Goal: Task Accomplishment & Management: Manage account settings

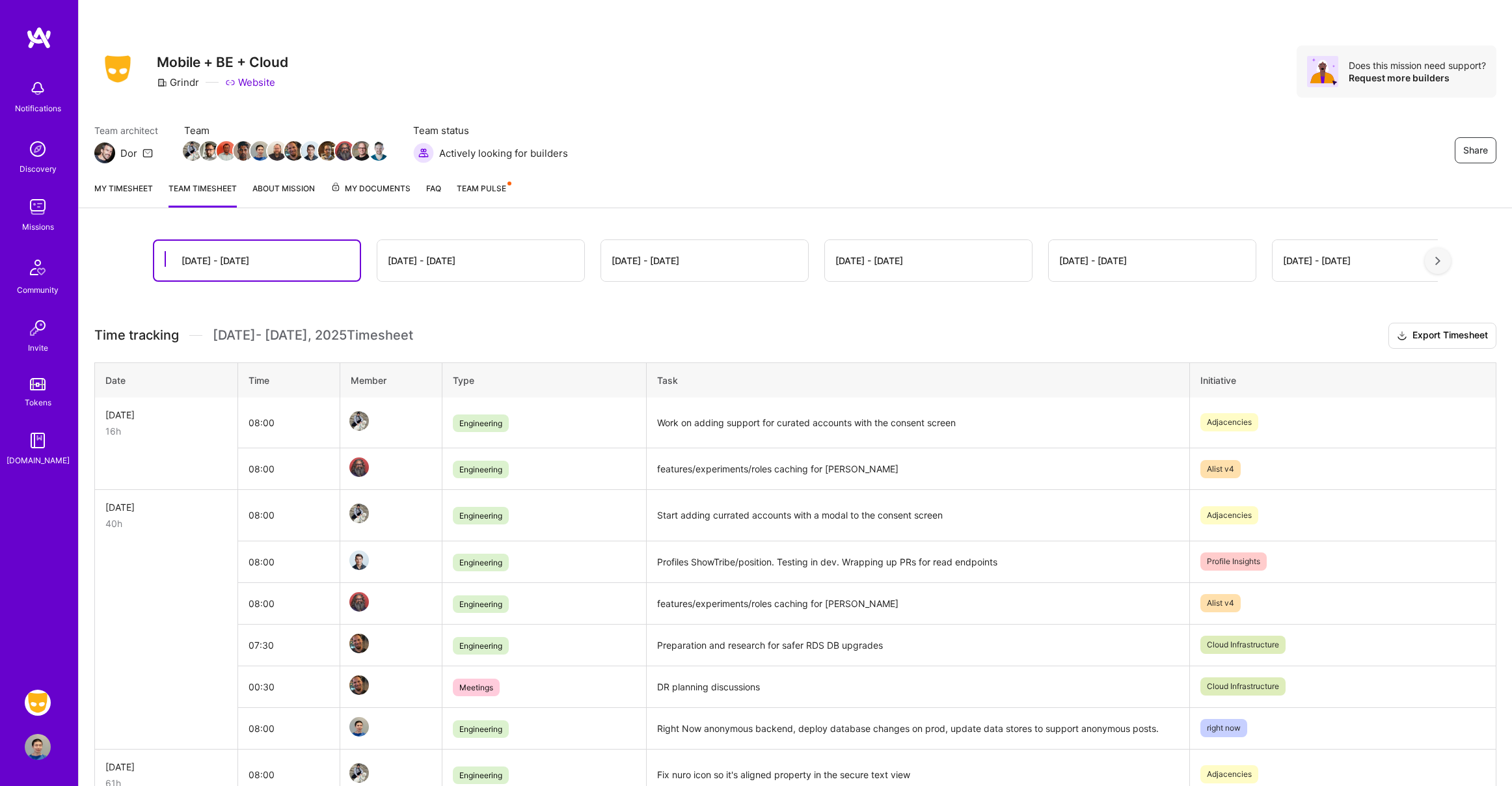
click at [114, 191] on link "My timesheet" at bounding box center [123, 194] width 58 height 26
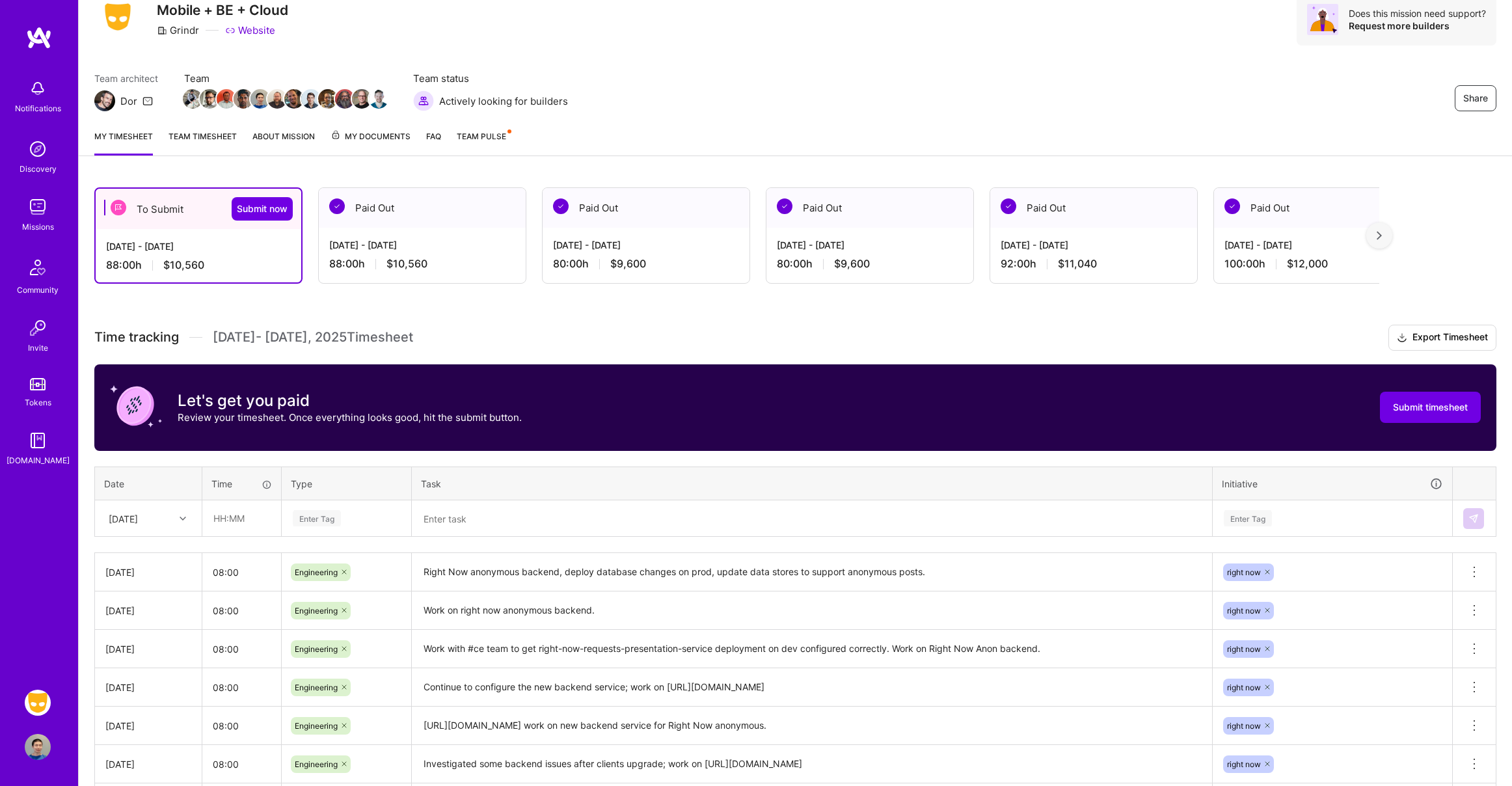
scroll to position [64, 0]
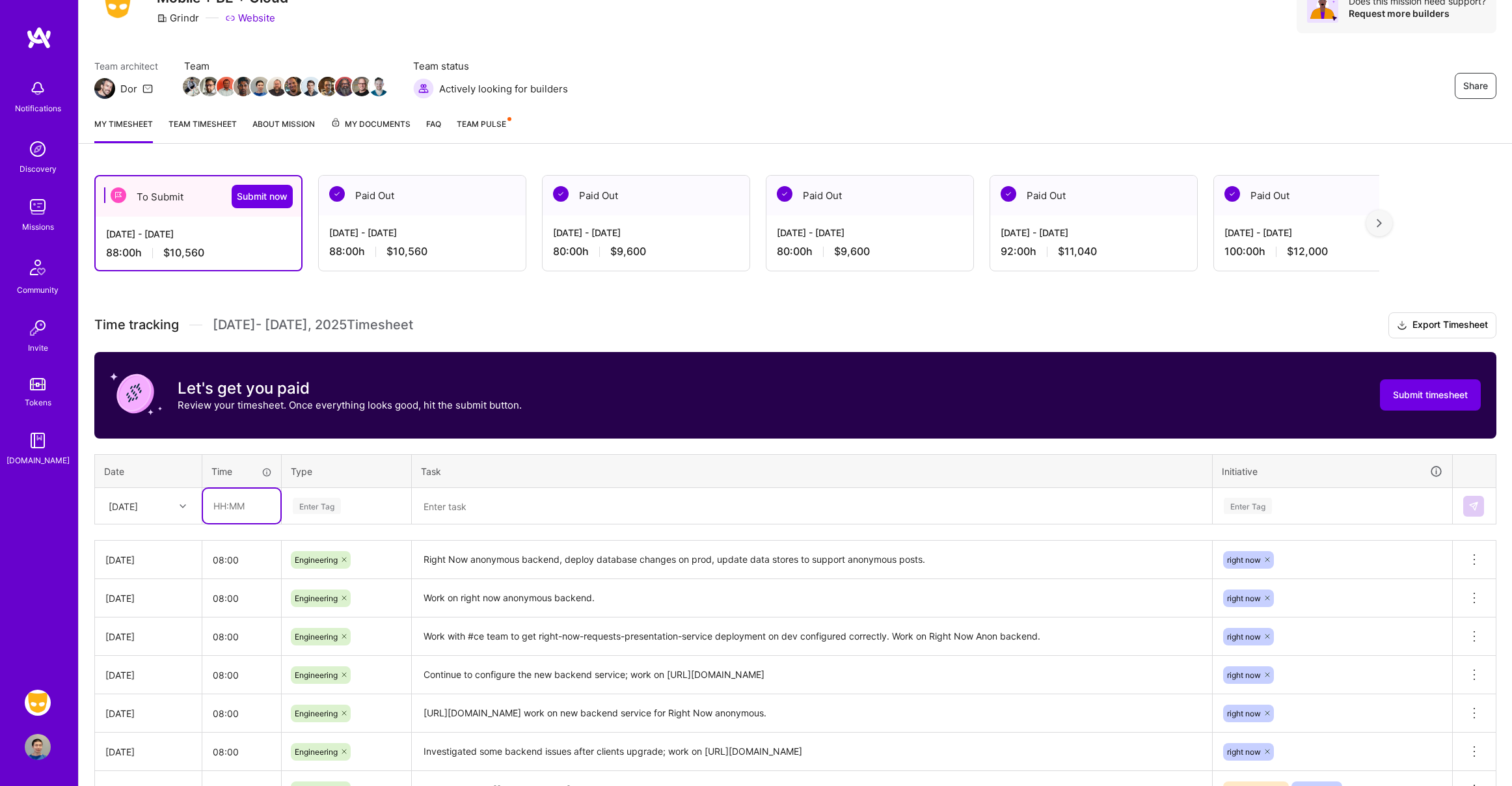
click at [253, 505] on input "text" at bounding box center [242, 506] width 78 height 35
type input "08:00"
type input "engi"
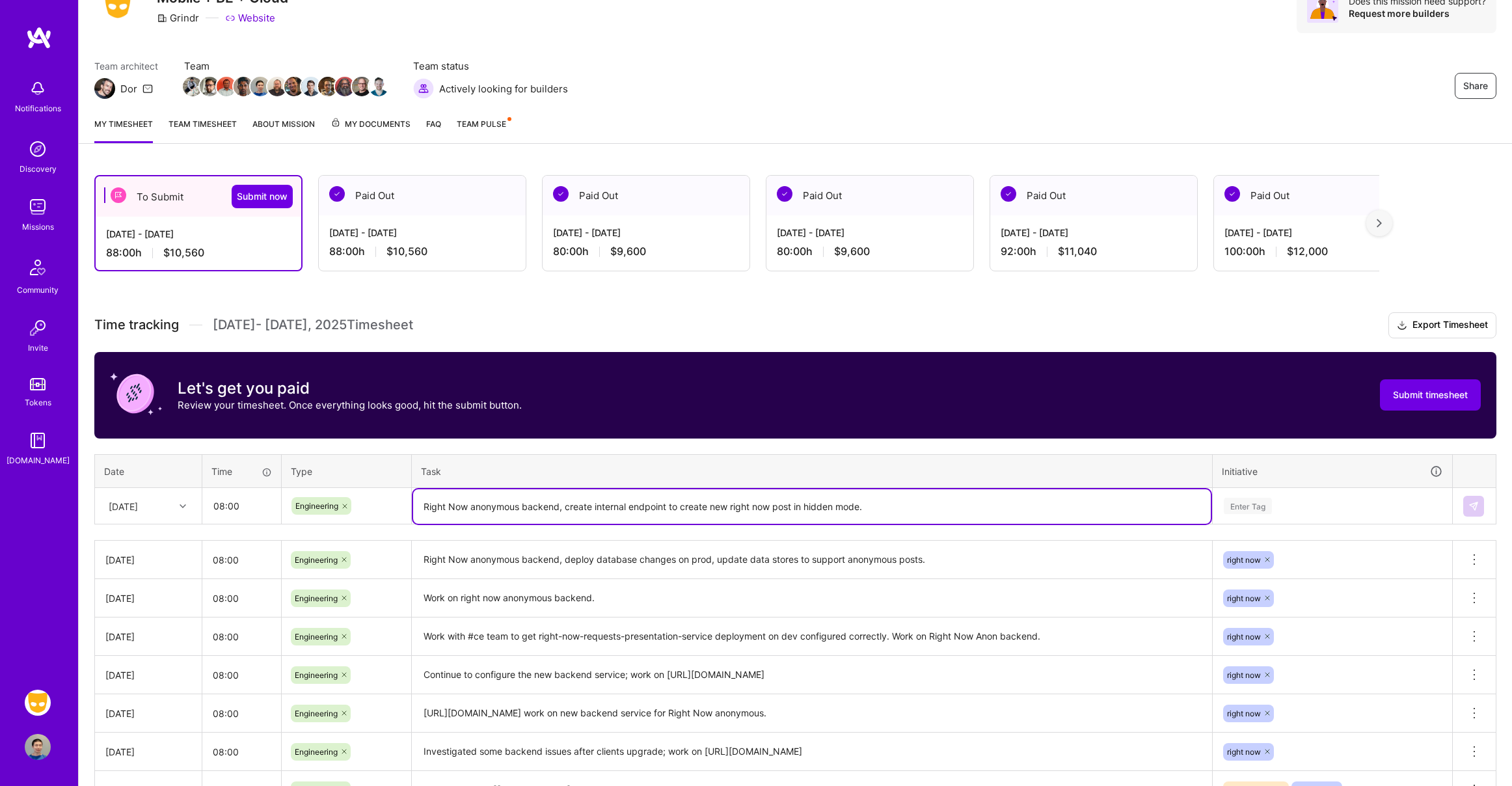
type textarea "Right Now anonymous backend, create internal endpoint to create new right now p…"
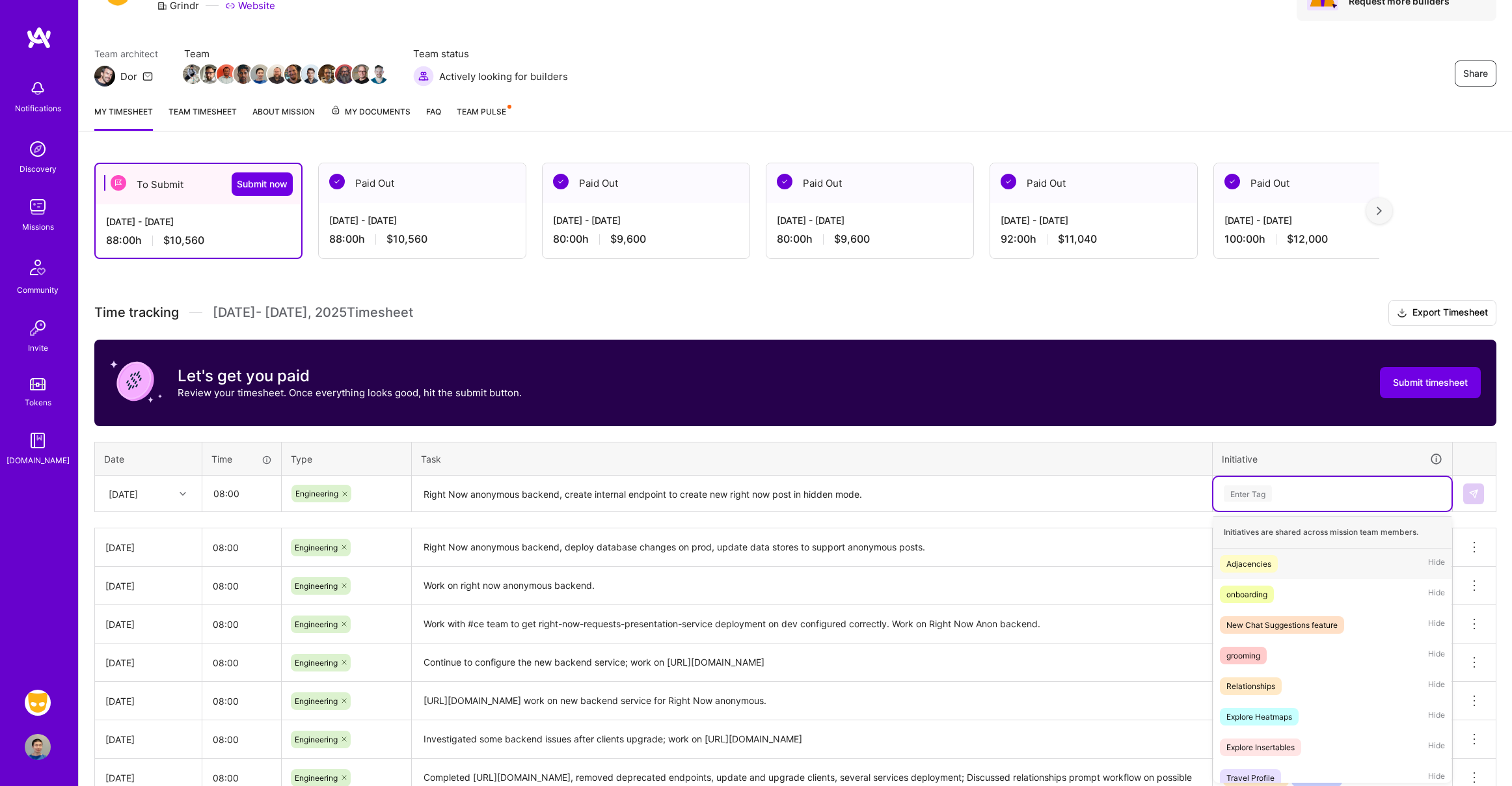
scroll to position [78, 0]
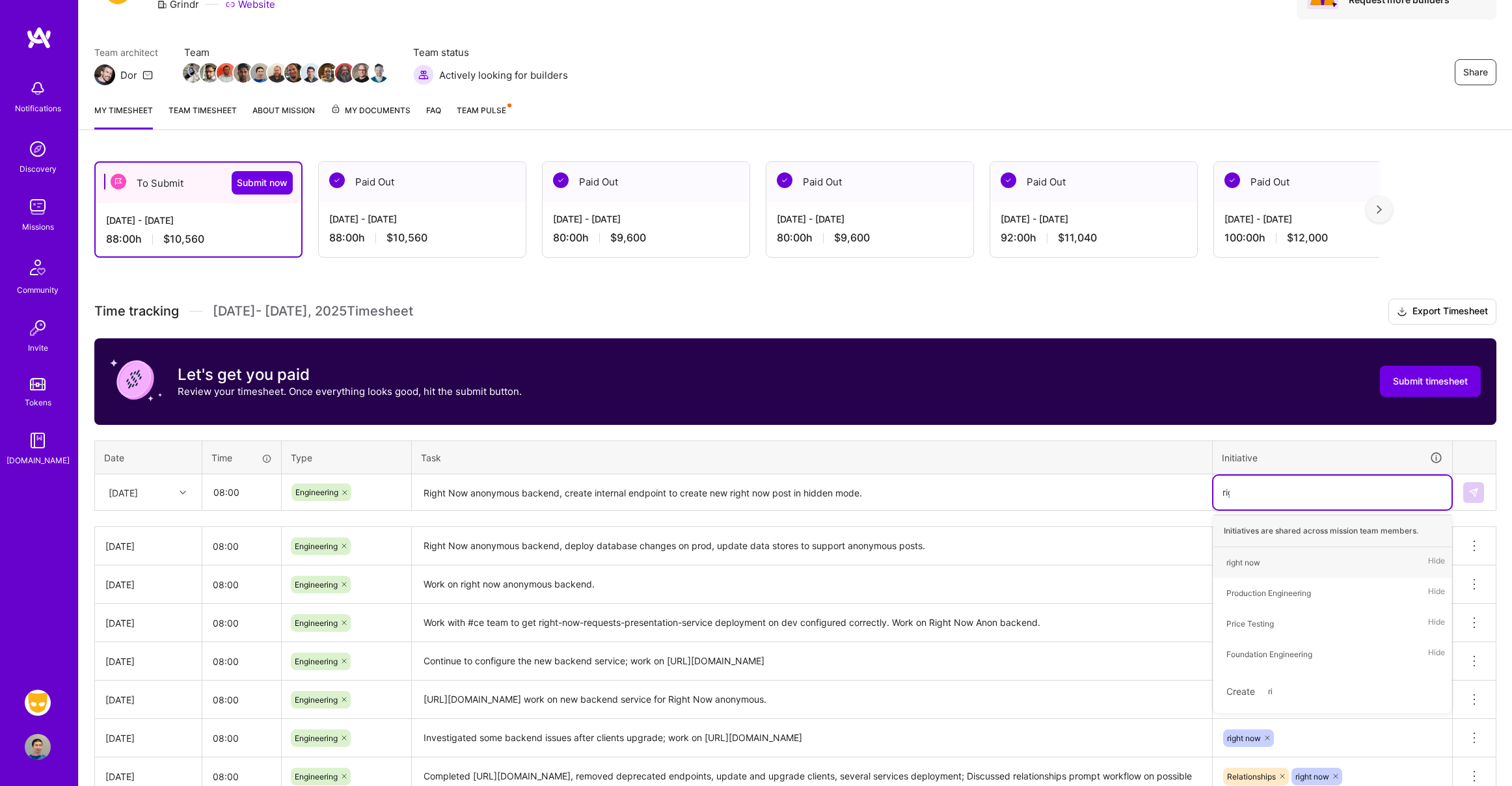
type input "right"
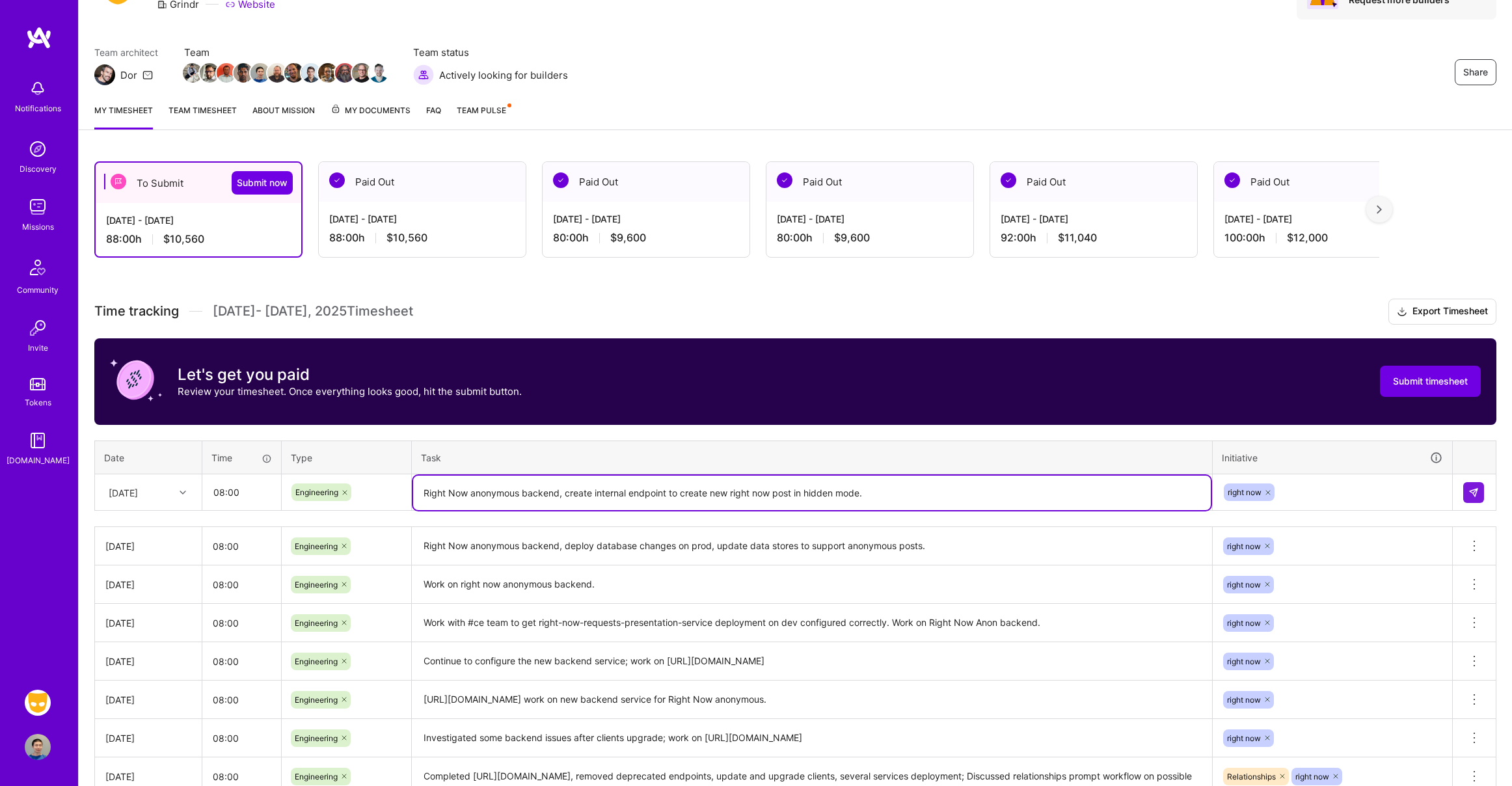
click at [846, 498] on textarea "Right Now anonymous backend, create internal endpoint to create new right now p…" at bounding box center [812, 493] width 797 height 35
type textarea "Right Now anonymous backend, create internal endpoint to create new right now p…"
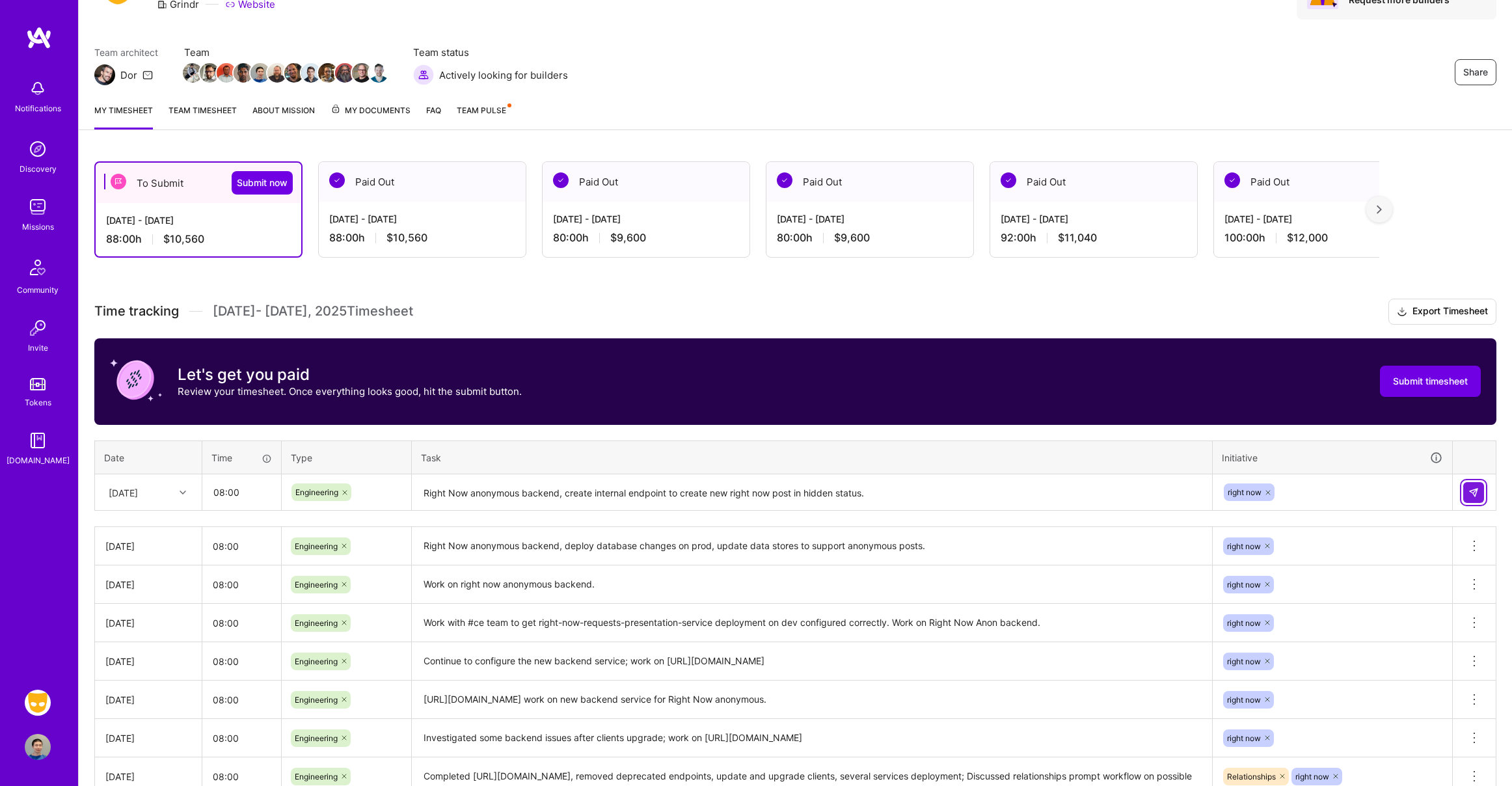
click at [1474, 492] on img at bounding box center [1473, 492] width 10 height 10
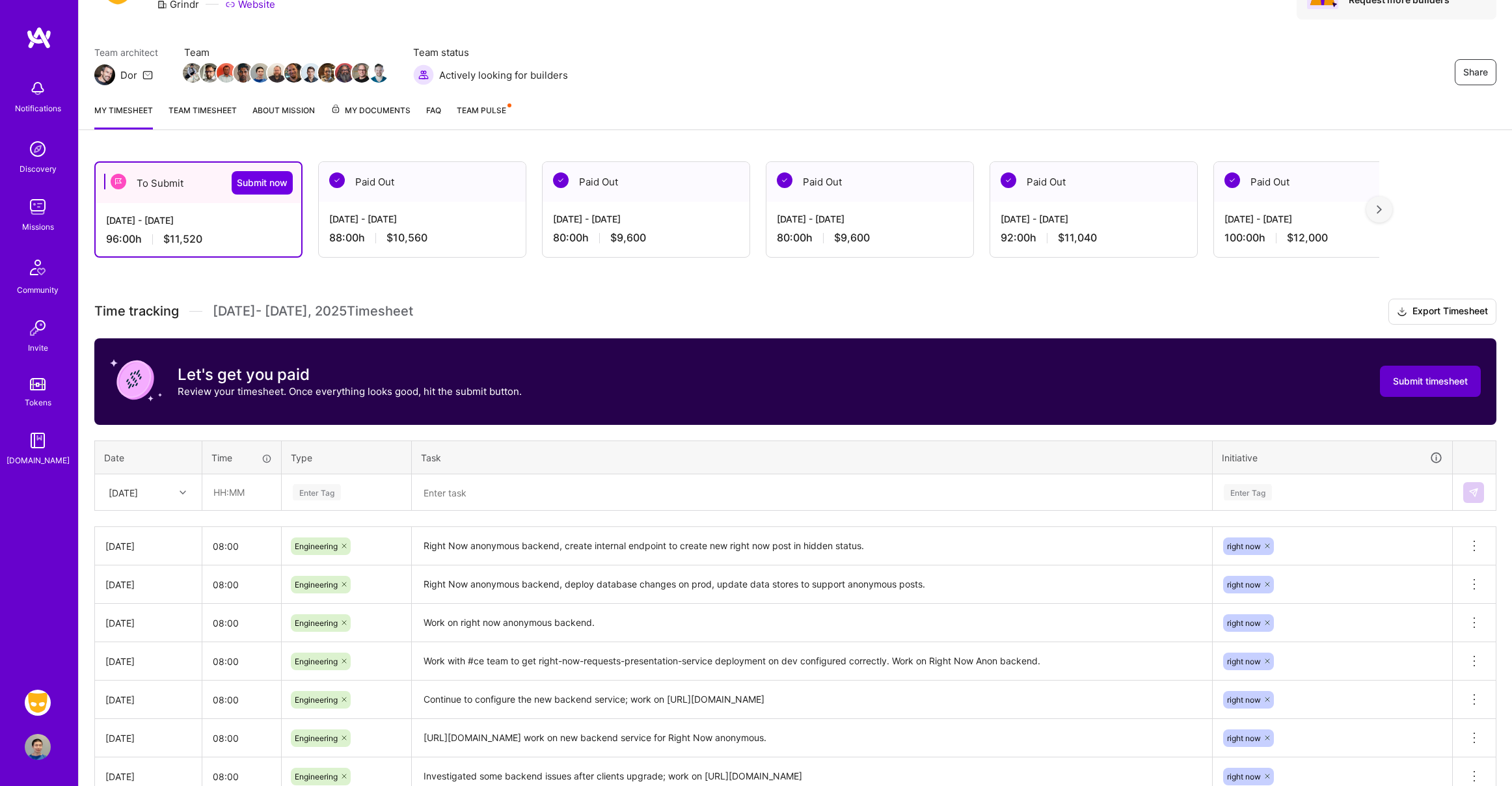
click at [1444, 382] on span "Submit timesheet" at bounding box center [1430, 381] width 75 height 13
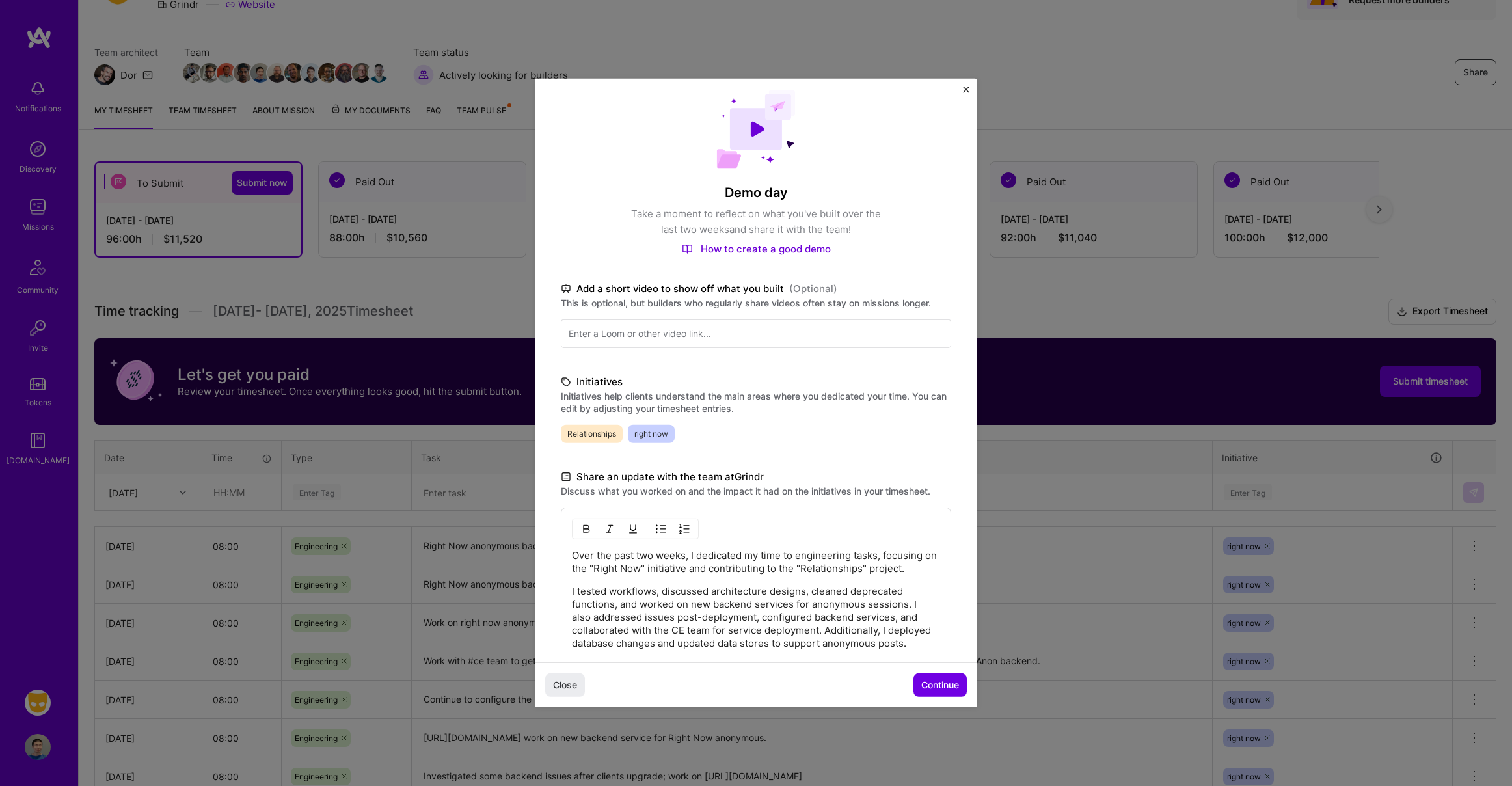
scroll to position [173, 0]
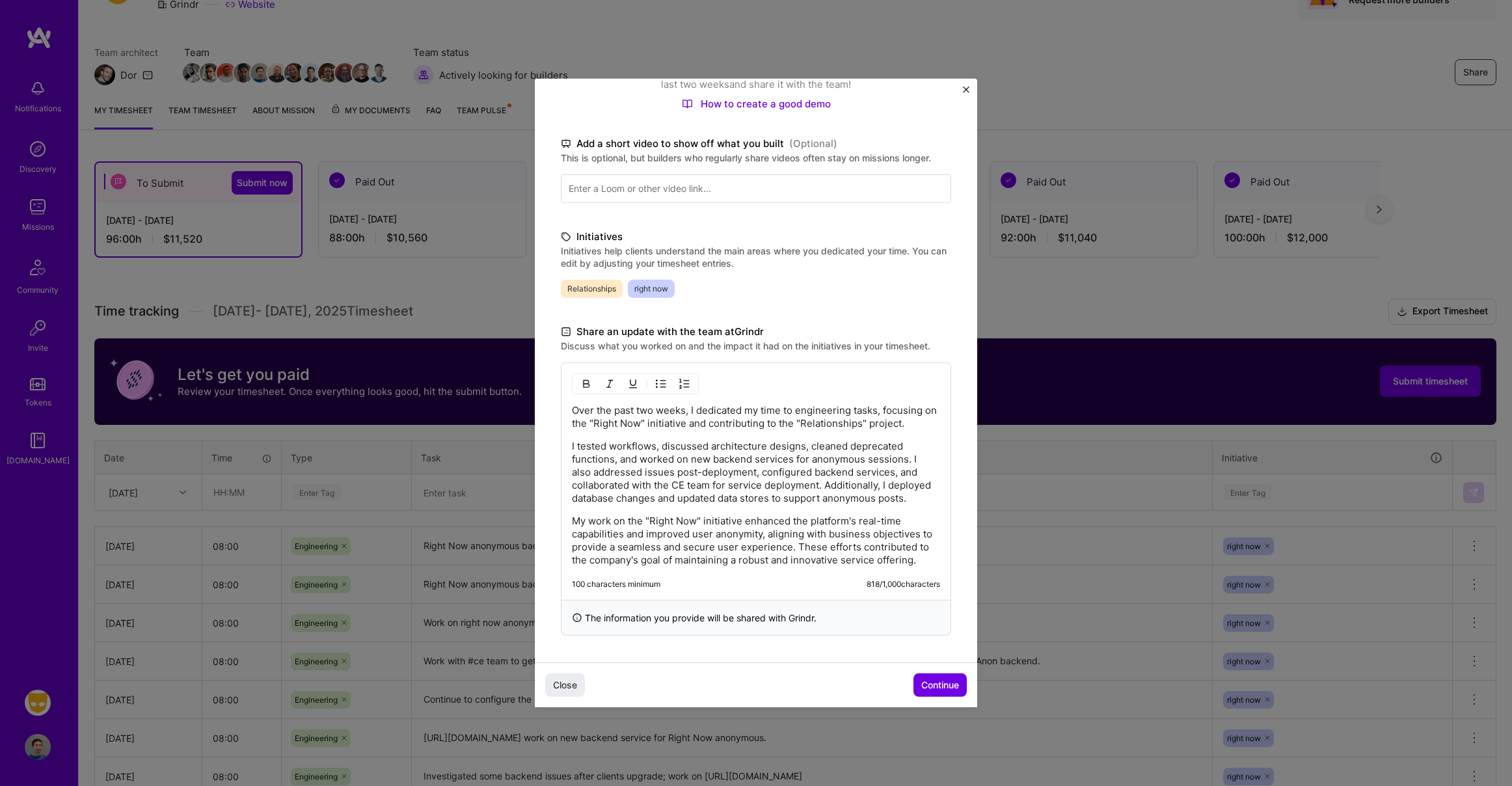
click at [777, 414] on p "Over the past two weeks, I dedicated my time to engineering tasks, focusing on …" at bounding box center [756, 417] width 368 height 26
drag, startPoint x: 662, startPoint y: 412, endPoint x: 884, endPoint y: 416, distance: 222.0
click at [884, 416] on p "Over the past two weeks, I dedicated my time to engineering tasks, focusing on …" at bounding box center [756, 417] width 368 height 26
drag, startPoint x: 663, startPoint y: 434, endPoint x: 579, endPoint y: 430, distance: 84.1
click at [579, 440] on p "I tested workflows, discussed architecture designs, cleaned deprecated function…" at bounding box center [756, 472] width 368 height 65
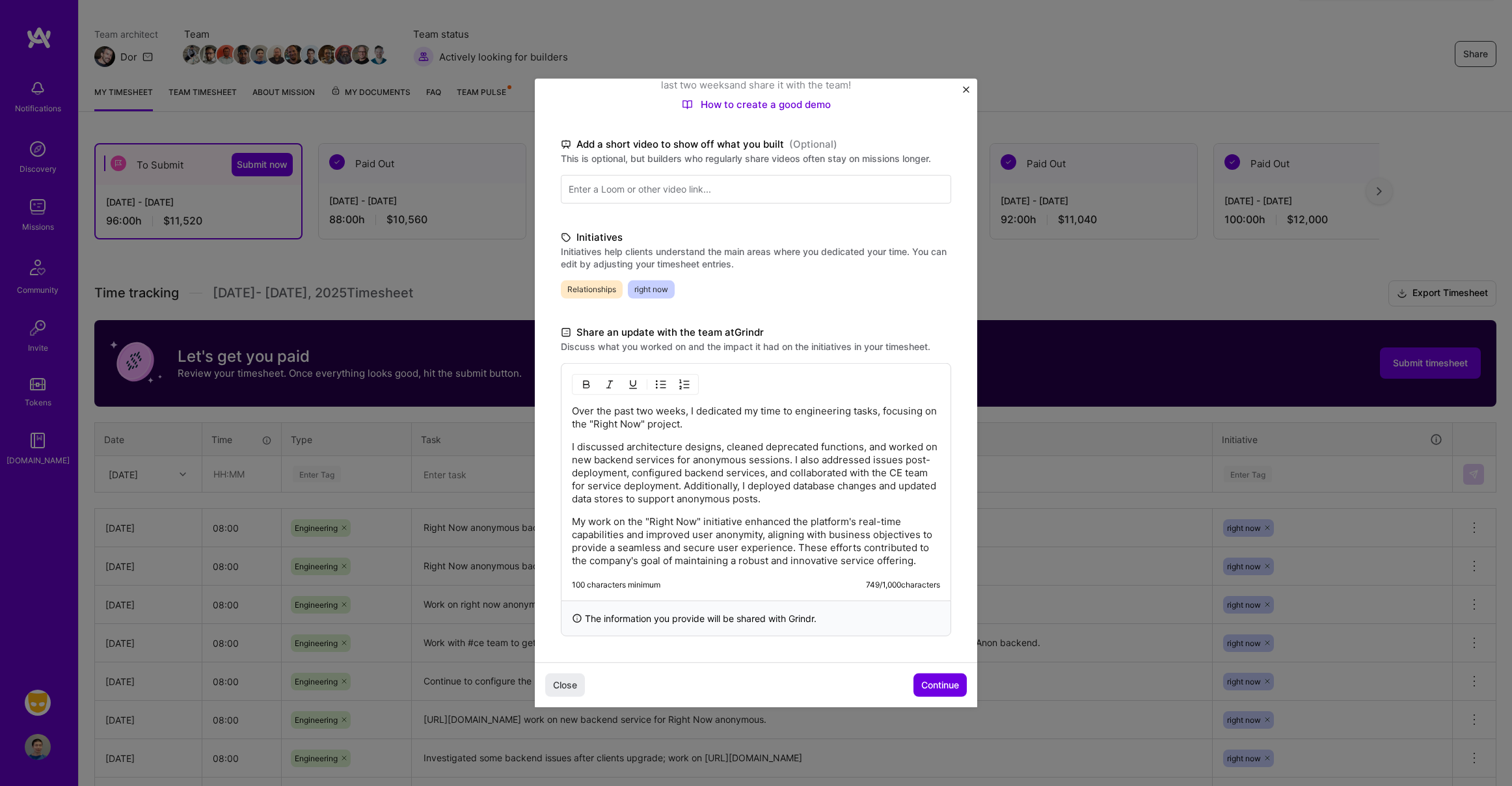
scroll to position [159, 0]
click at [946, 681] on span "Continue" at bounding box center [940, 685] width 37 height 13
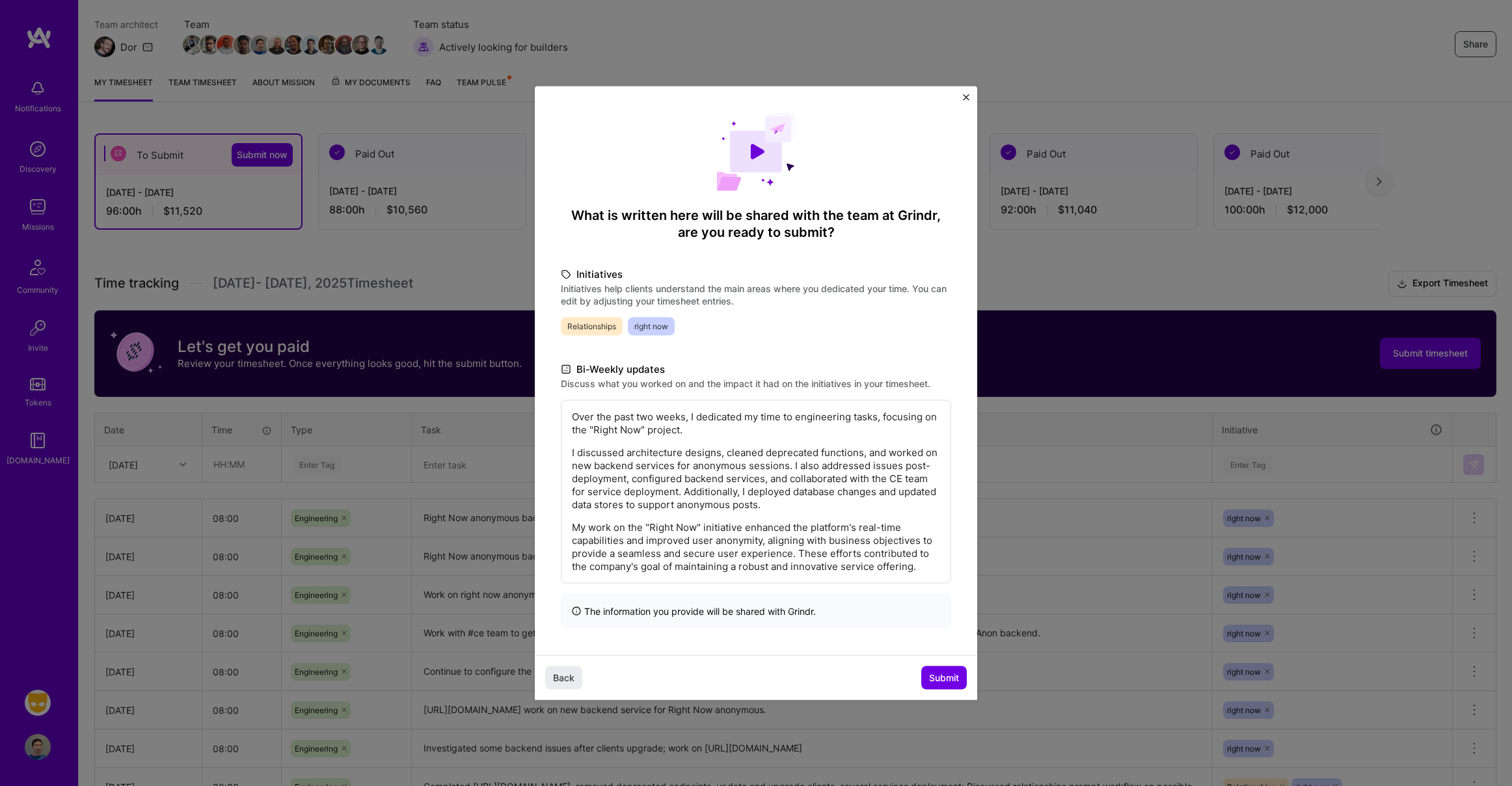
scroll to position [269, 0]
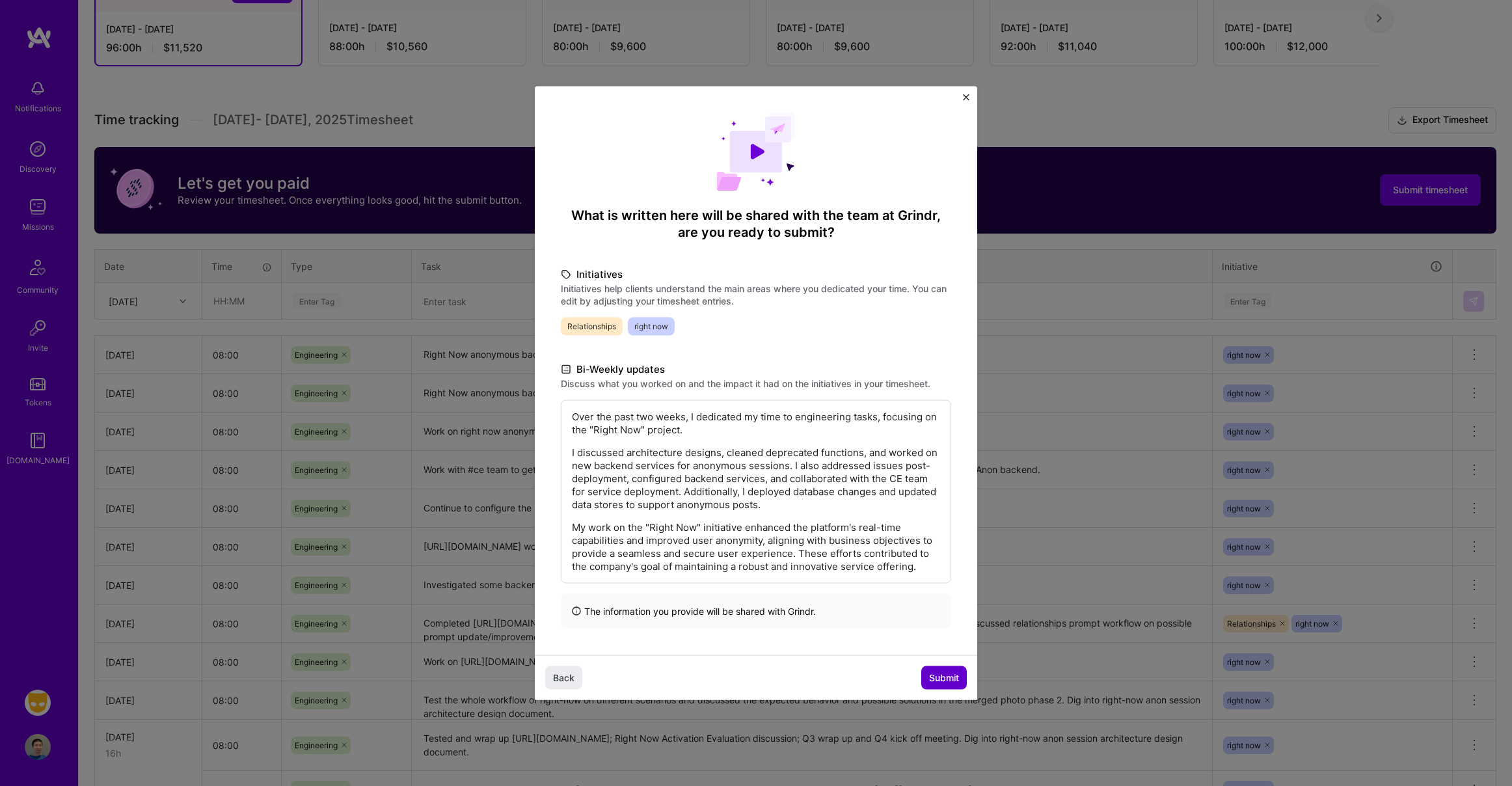
click at [938, 678] on span "Submit" at bounding box center [944, 677] width 30 height 13
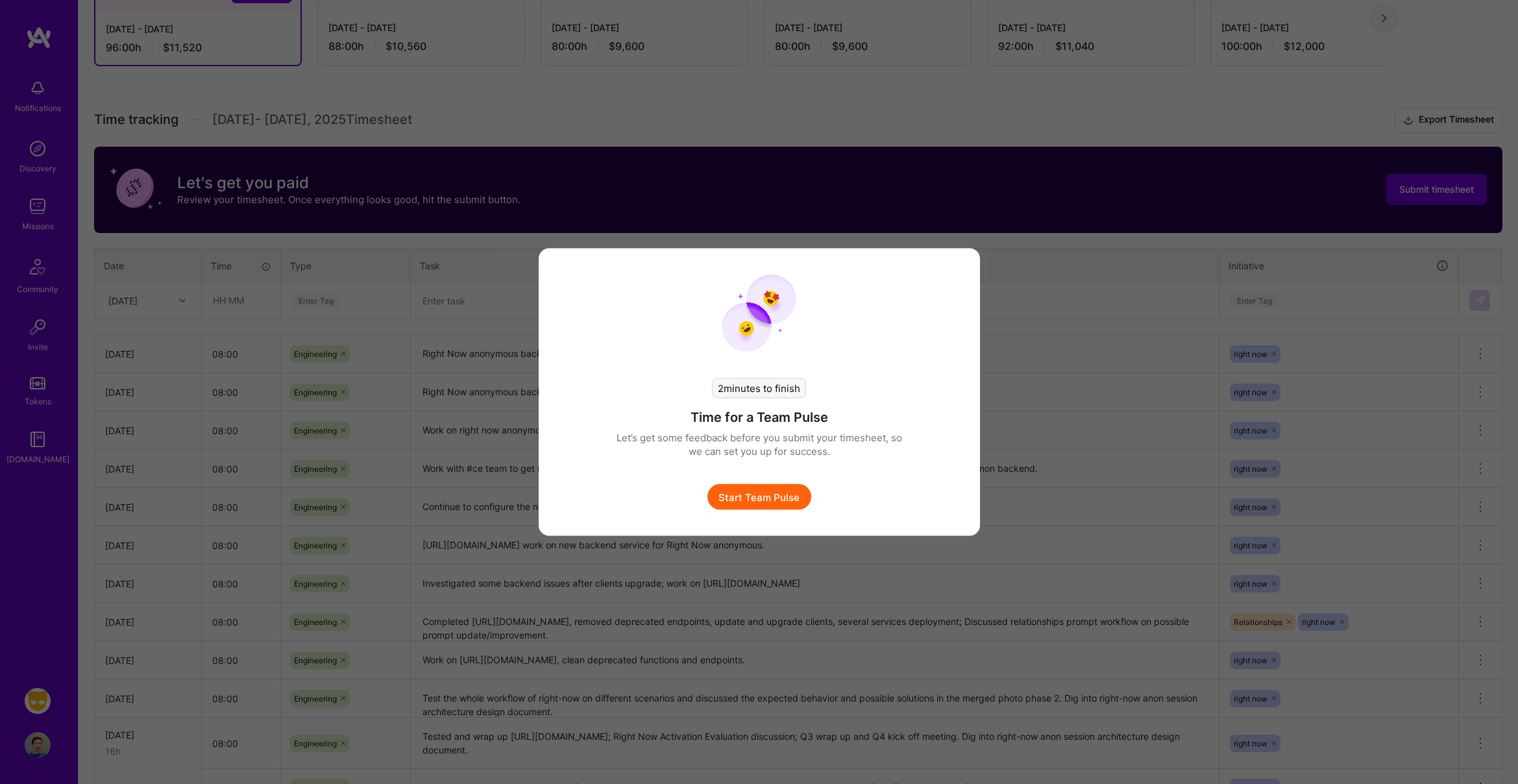
click at [787, 498] on button "Start Team Pulse" at bounding box center [759, 497] width 104 height 26
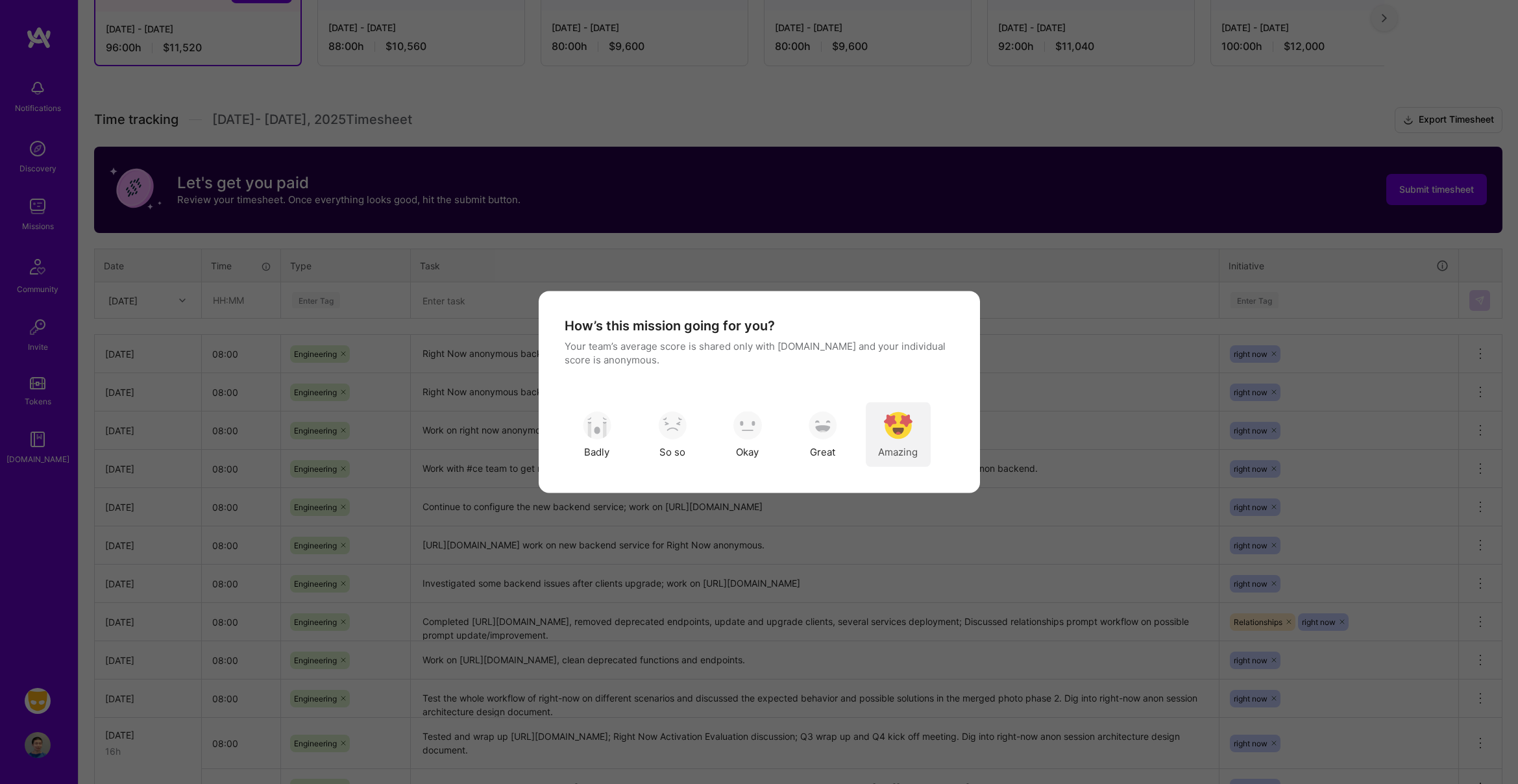
click at [900, 421] on img "modal" at bounding box center [898, 425] width 29 height 29
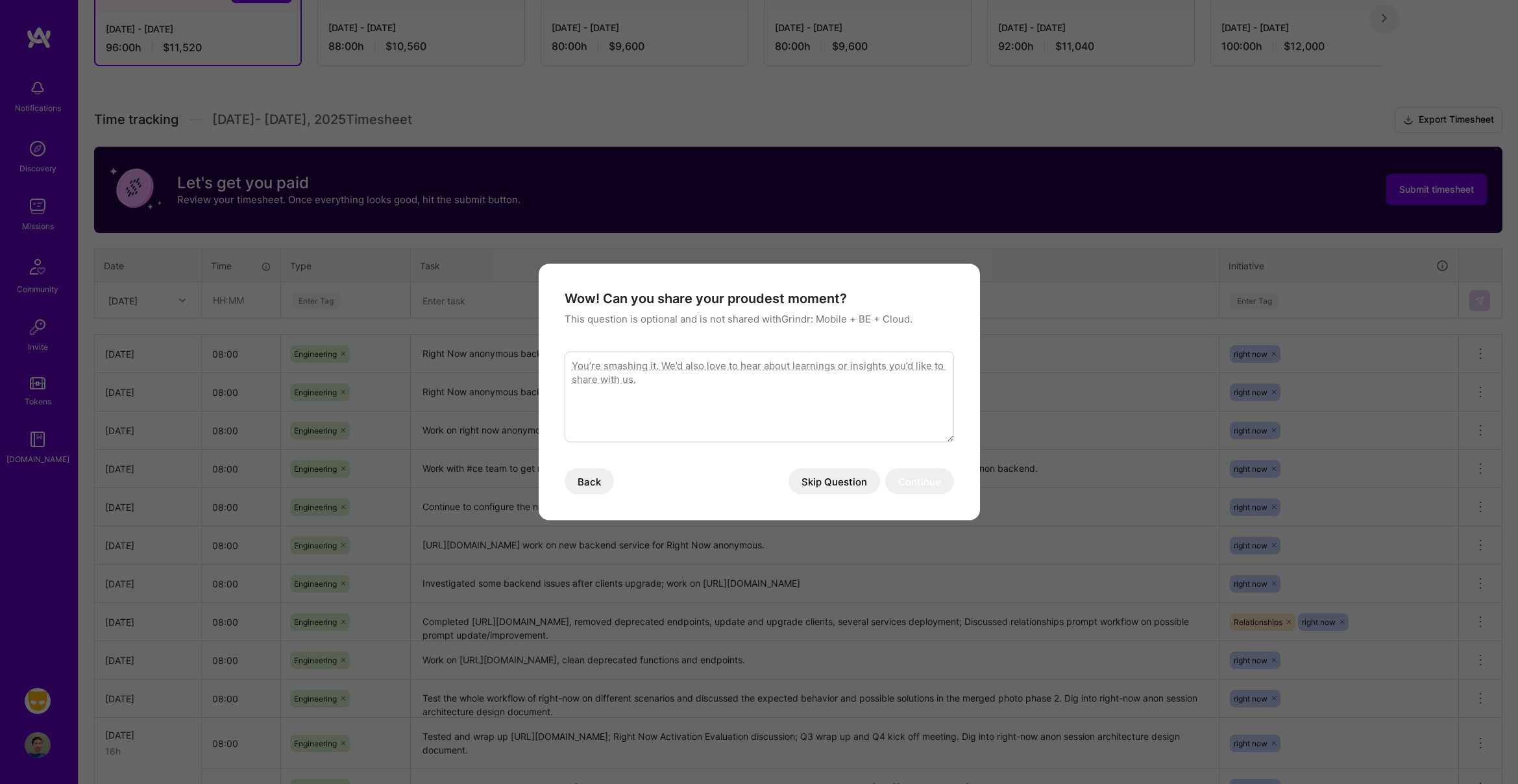
click at [852, 485] on button "Skip Question" at bounding box center [834, 482] width 91 height 26
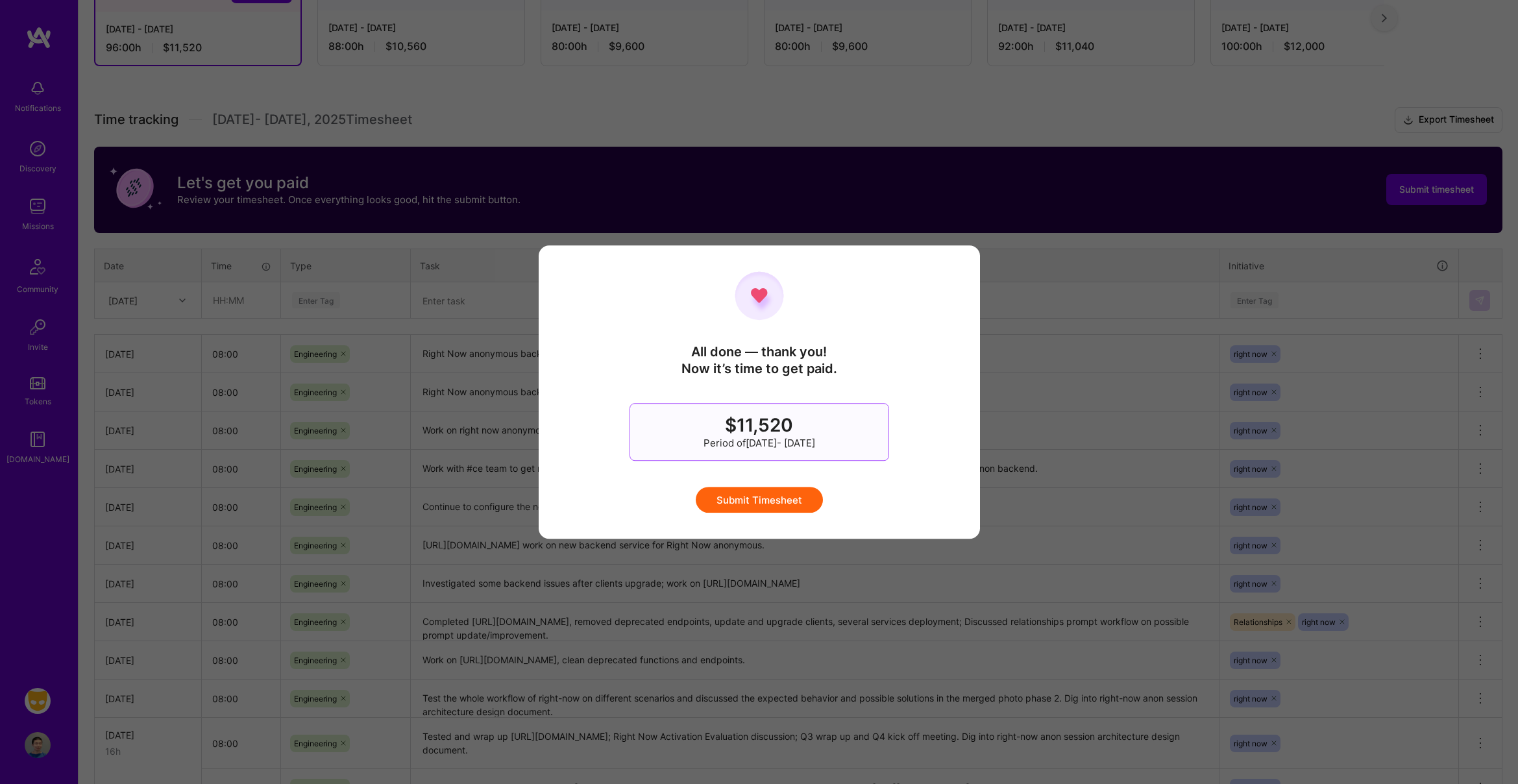
click at [778, 496] on button "Submit Timesheet" at bounding box center [759, 500] width 127 height 26
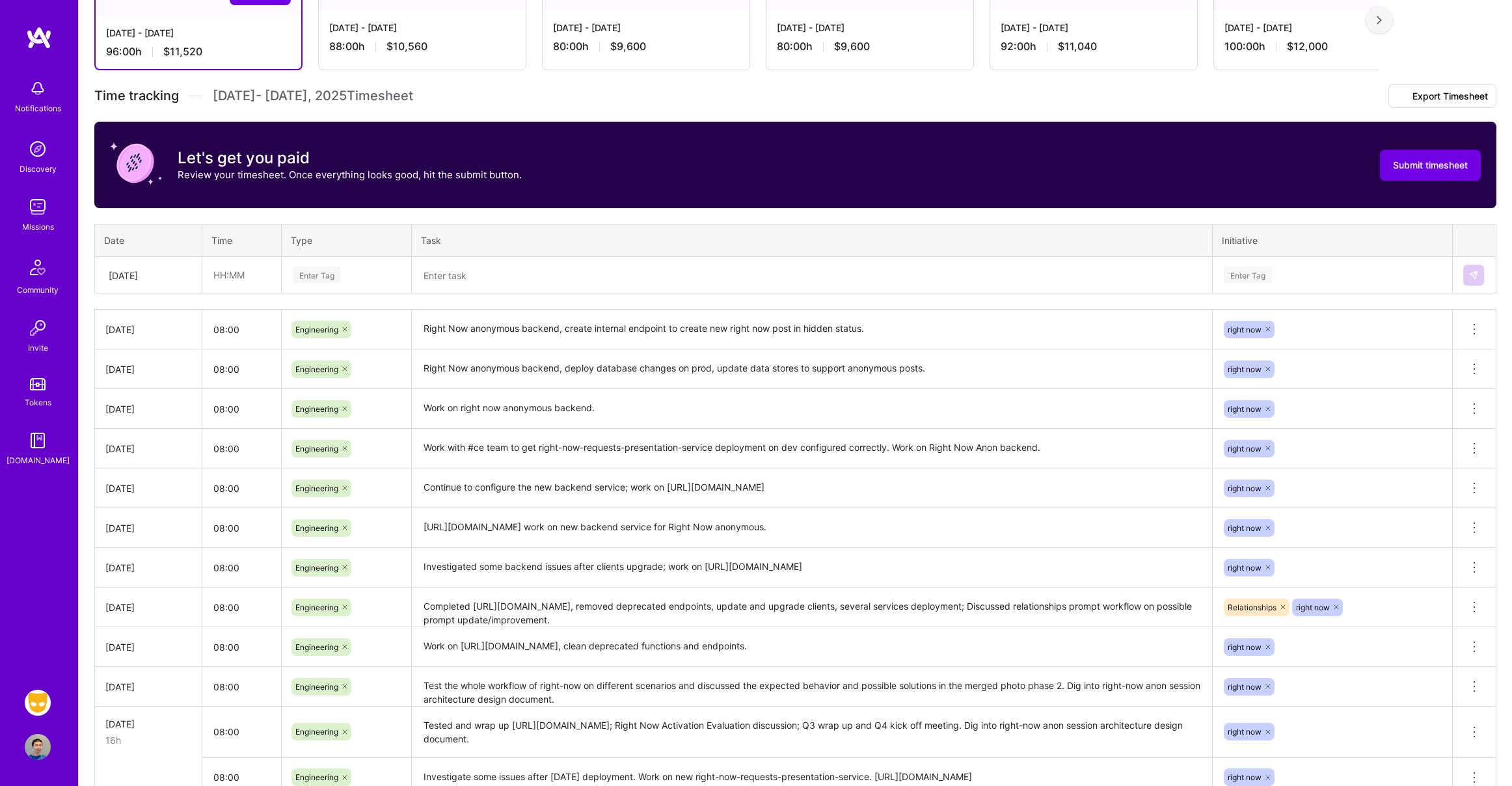
scroll to position [0, 0]
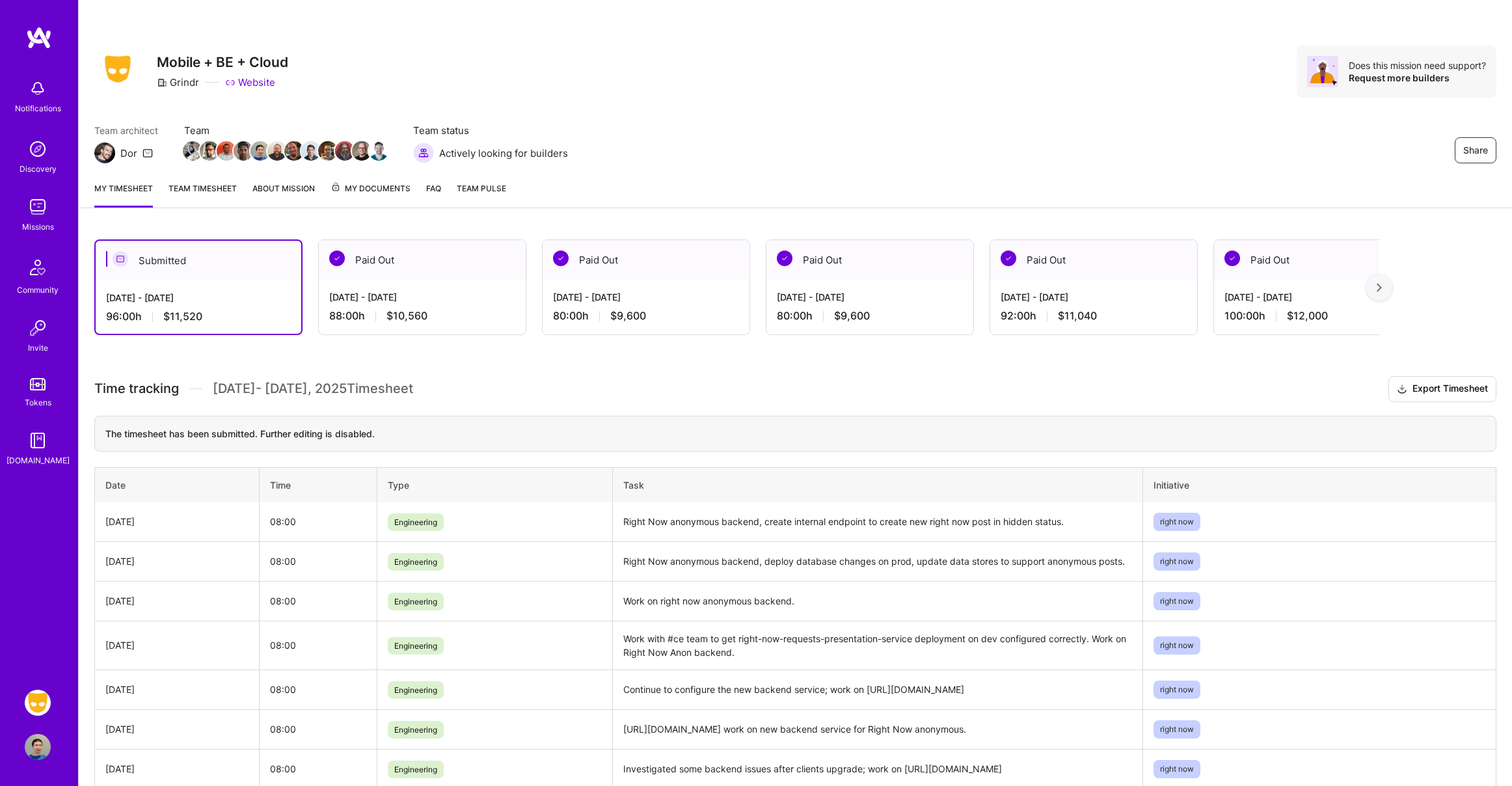
click at [474, 194] on link "Team Pulse" at bounding box center [481, 194] width 50 height 26
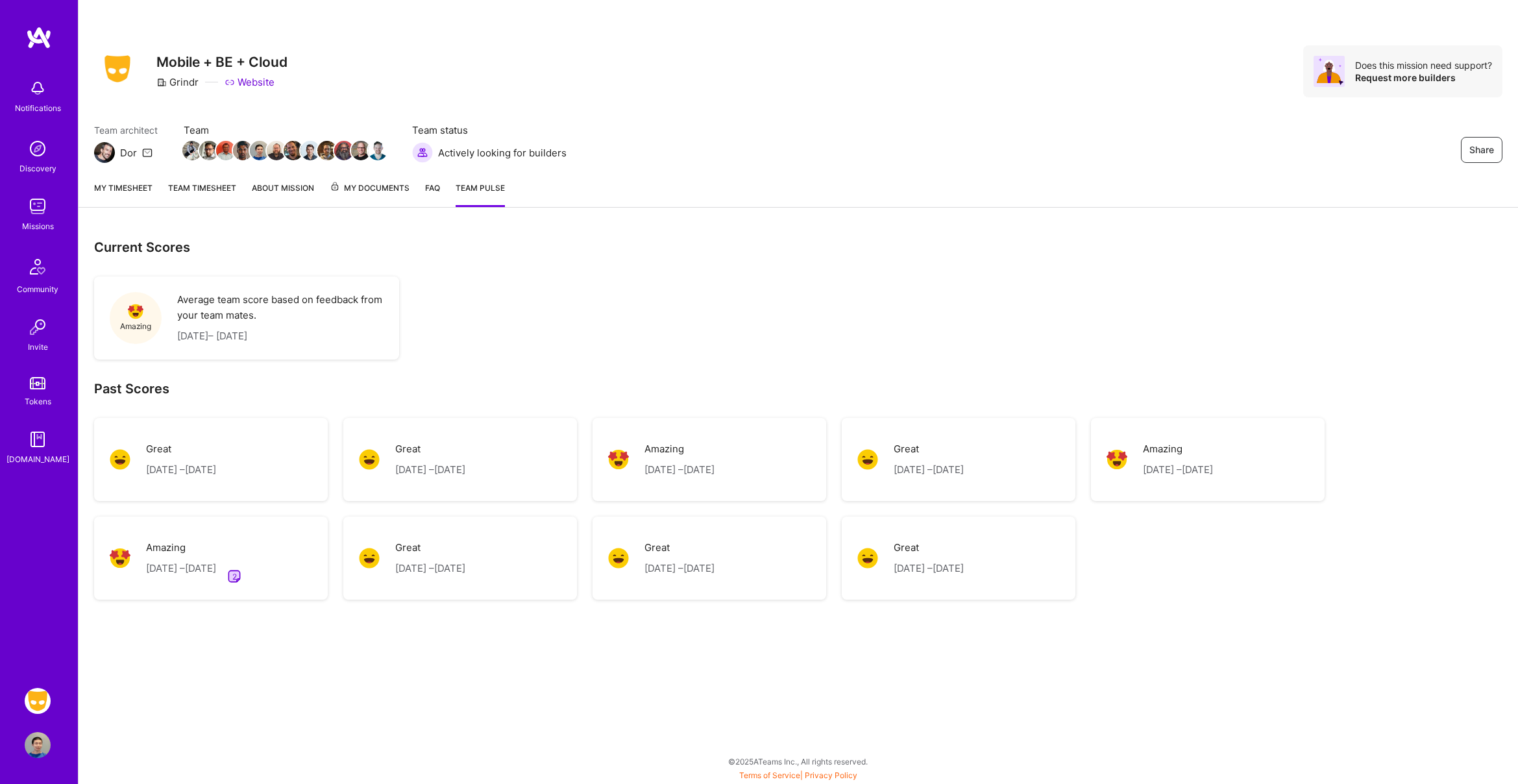
click at [215, 195] on link "Team timesheet" at bounding box center [202, 194] width 68 height 26
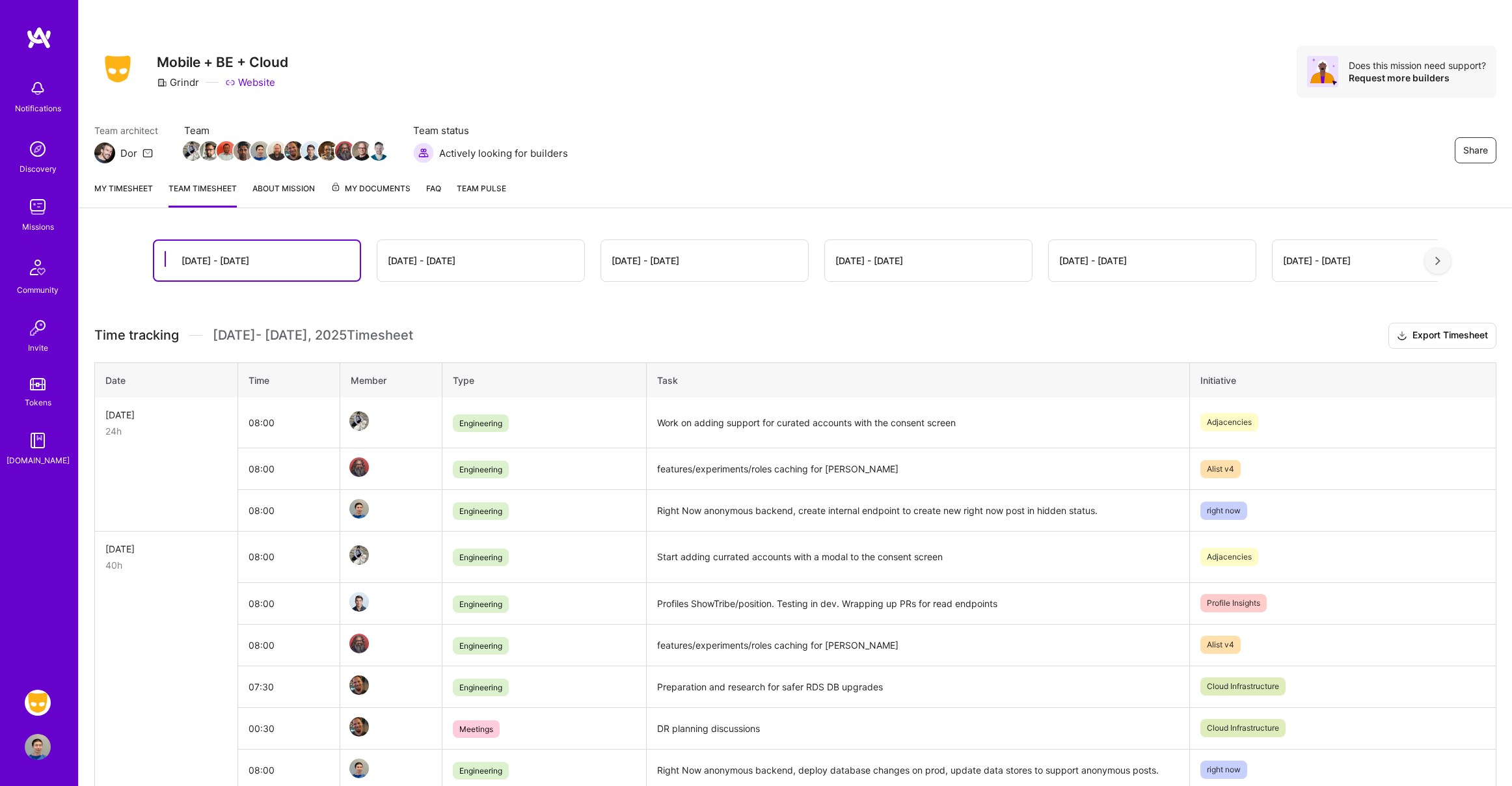
click at [145, 191] on link "My timesheet" at bounding box center [123, 194] width 58 height 26
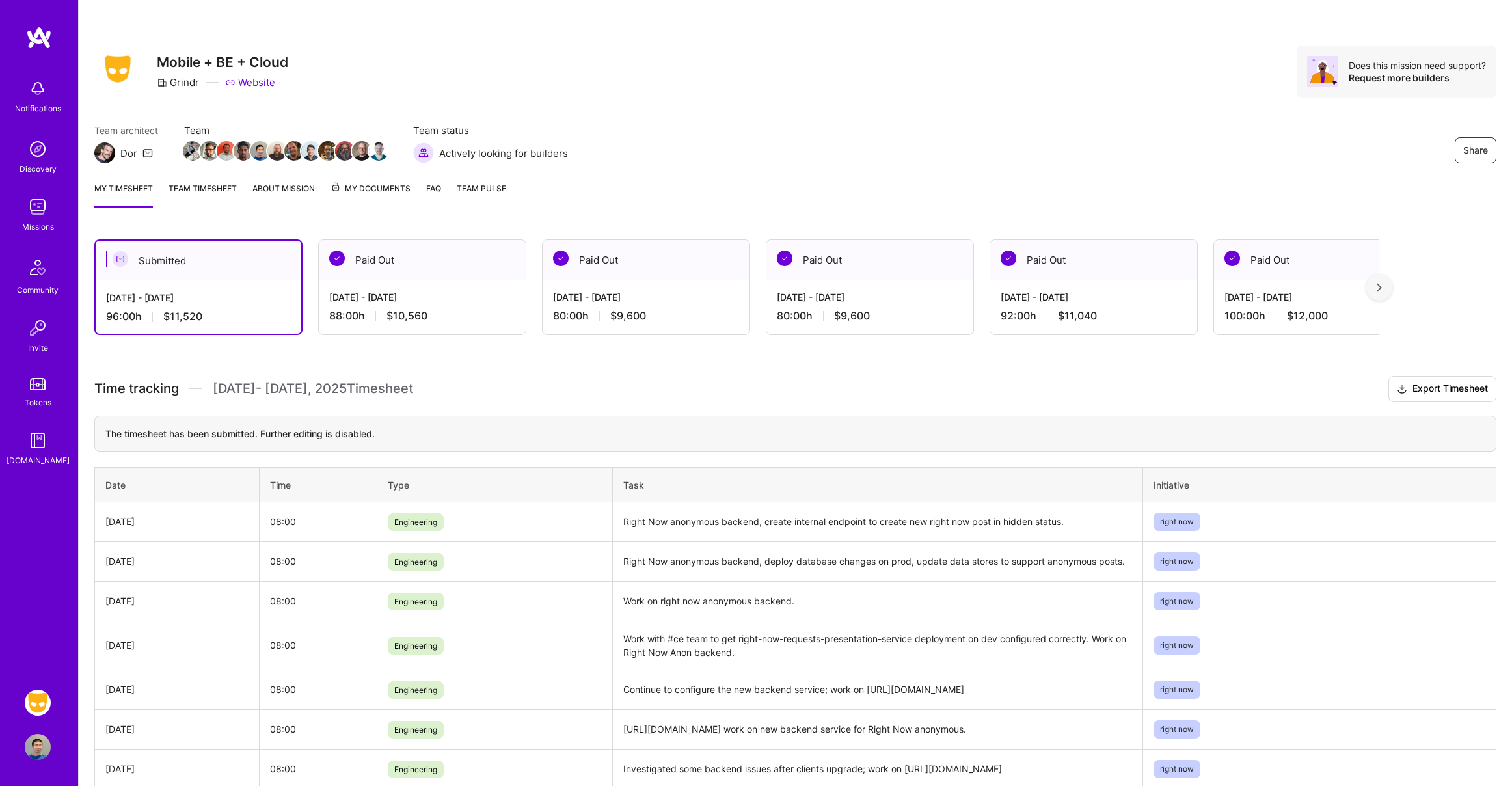
click at [494, 192] on span "Team Pulse" at bounding box center [481, 189] width 50 height 10
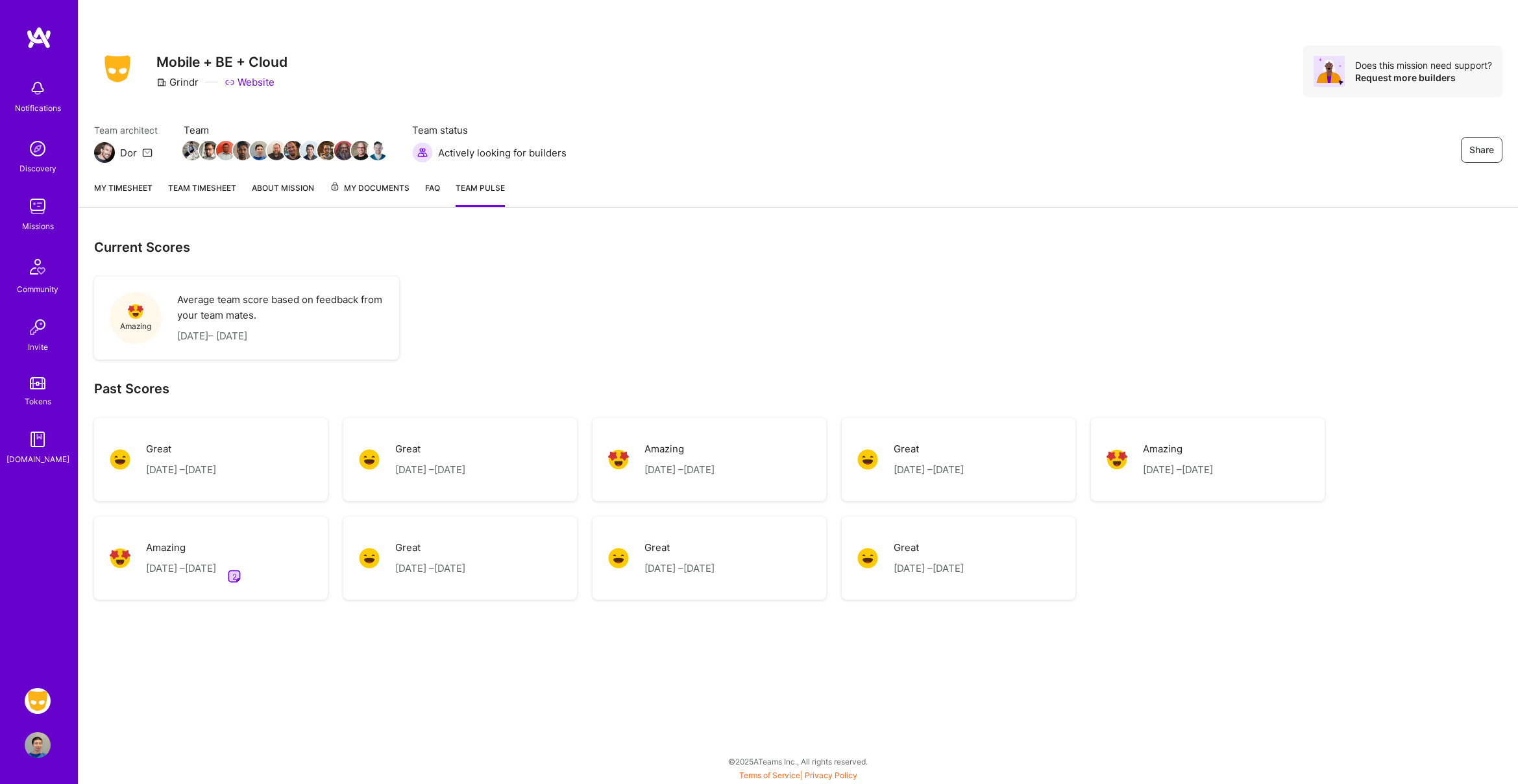
click at [134, 192] on link "My timesheet" at bounding box center [123, 194] width 58 height 26
